Goal: Use online tool/utility

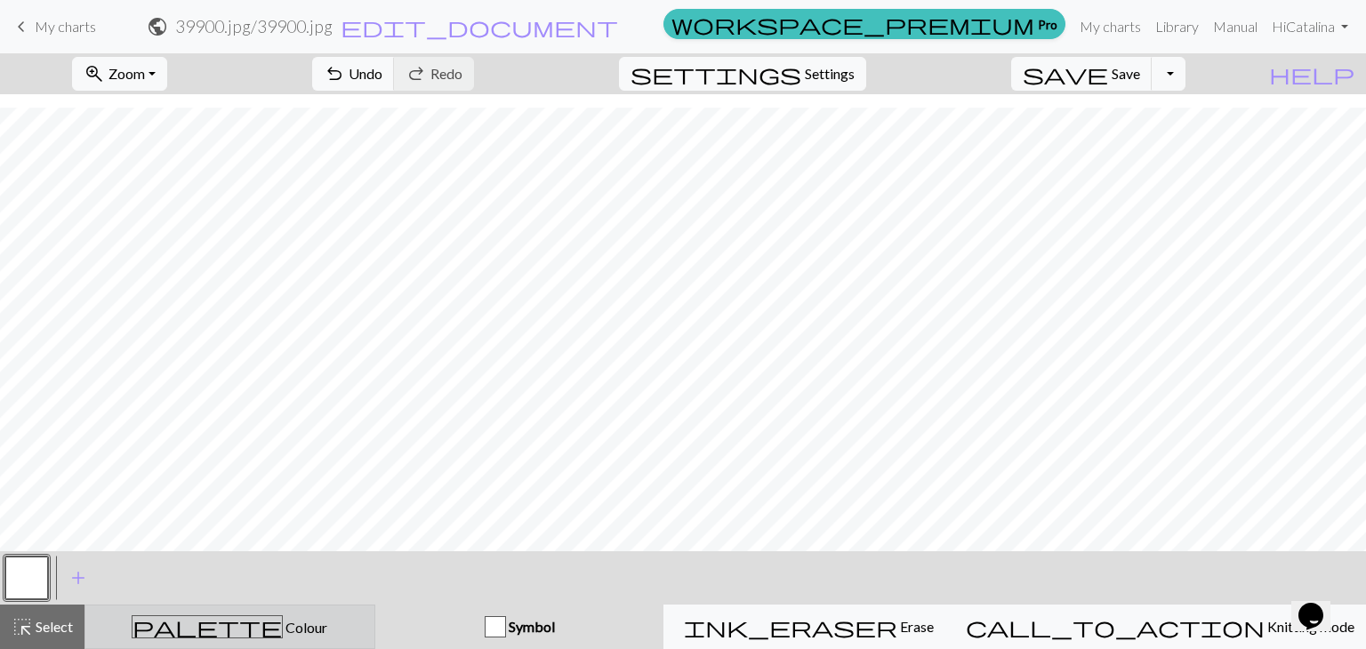
click at [199, 623] on div "palette Colour Colour" at bounding box center [230, 627] width 268 height 23
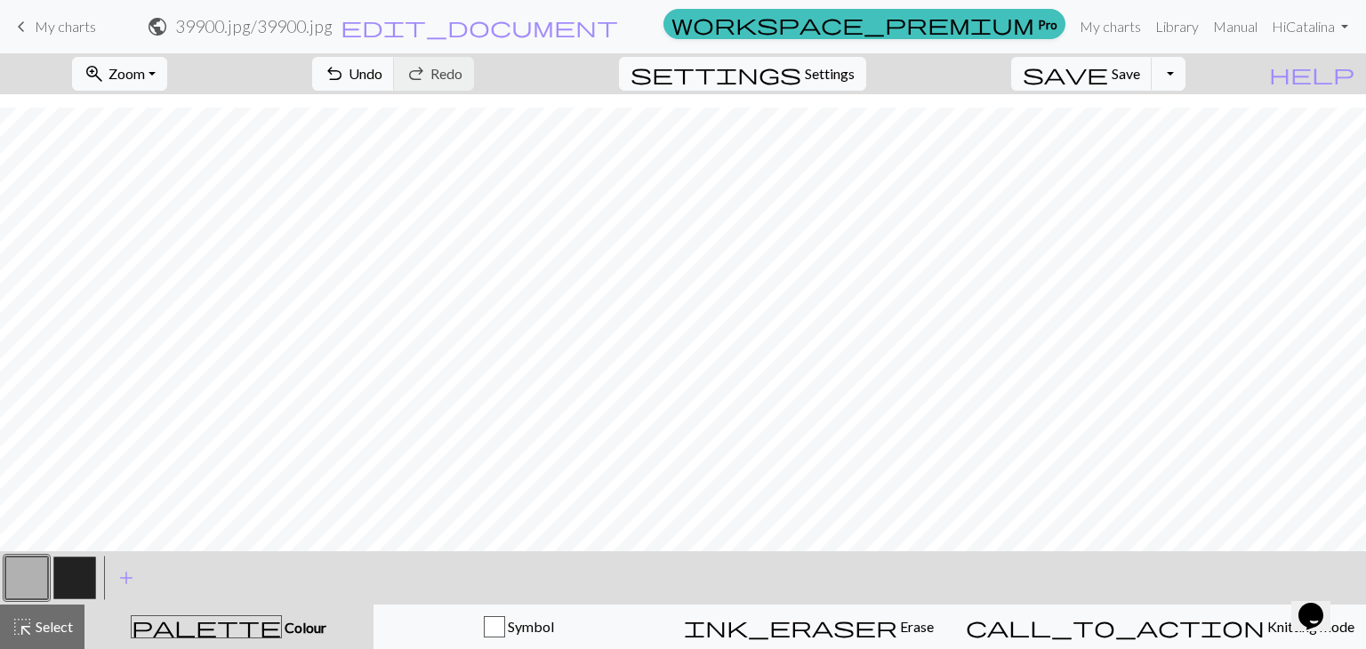
click at [70, 575] on button "button" at bounding box center [74, 578] width 43 height 43
click at [345, 68] on span "undo" at bounding box center [334, 73] width 21 height 25
click at [345, 67] on span "undo" at bounding box center [334, 73] width 21 height 25
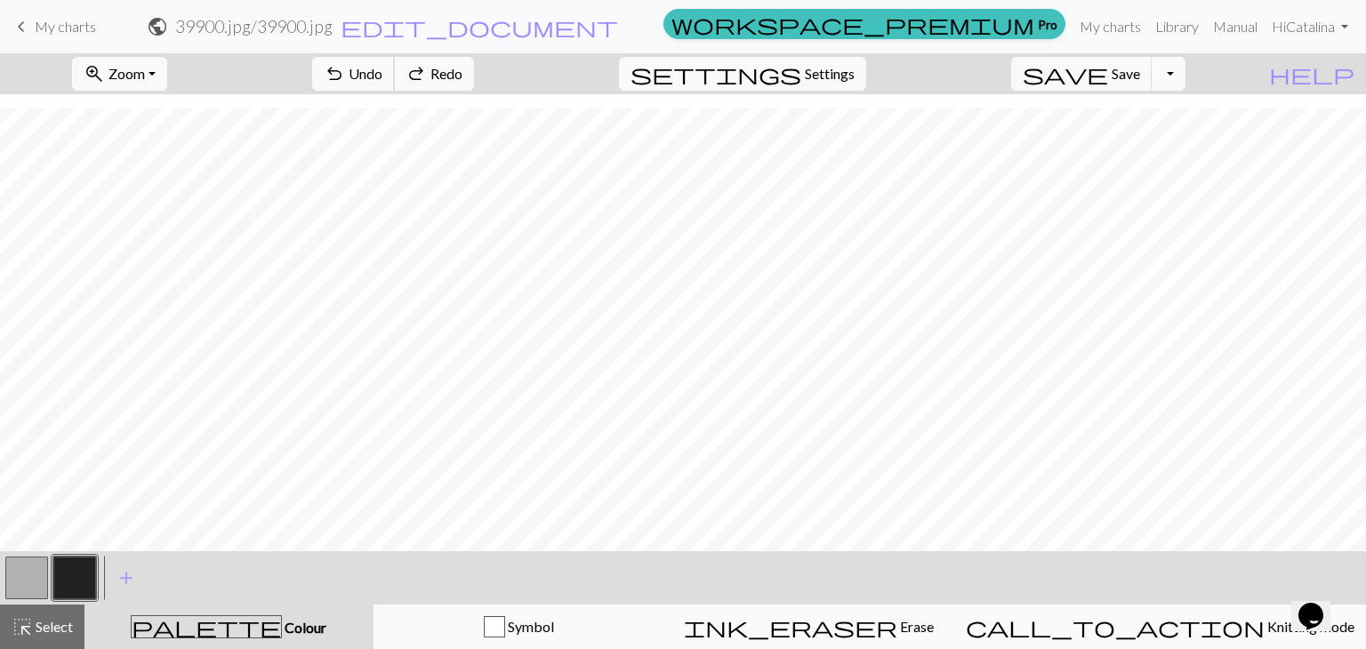
click at [345, 67] on span "undo" at bounding box center [334, 73] width 21 height 25
click at [463, 67] on span "Redo" at bounding box center [447, 73] width 32 height 17
click at [533, 641] on button "Symbol" at bounding box center [519, 627] width 291 height 44
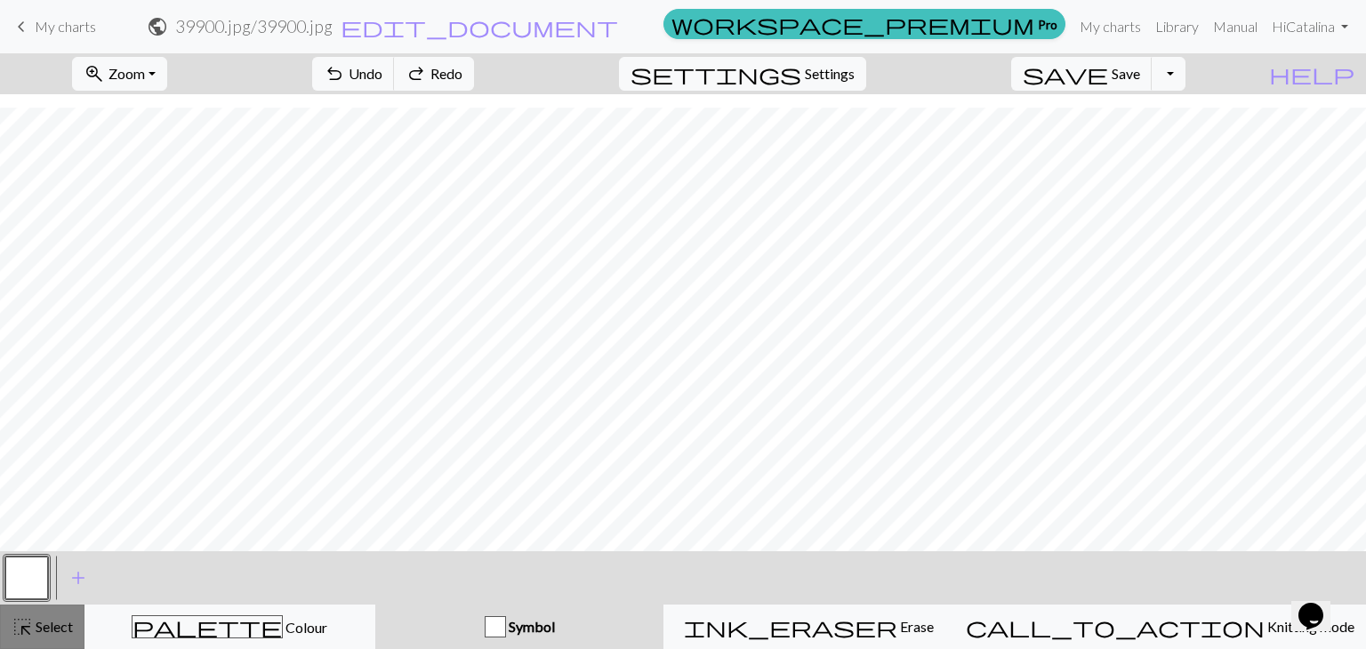
click at [46, 621] on span "Select" at bounding box center [53, 626] width 40 height 17
